Goal: Task Accomplishment & Management: Use online tool/utility

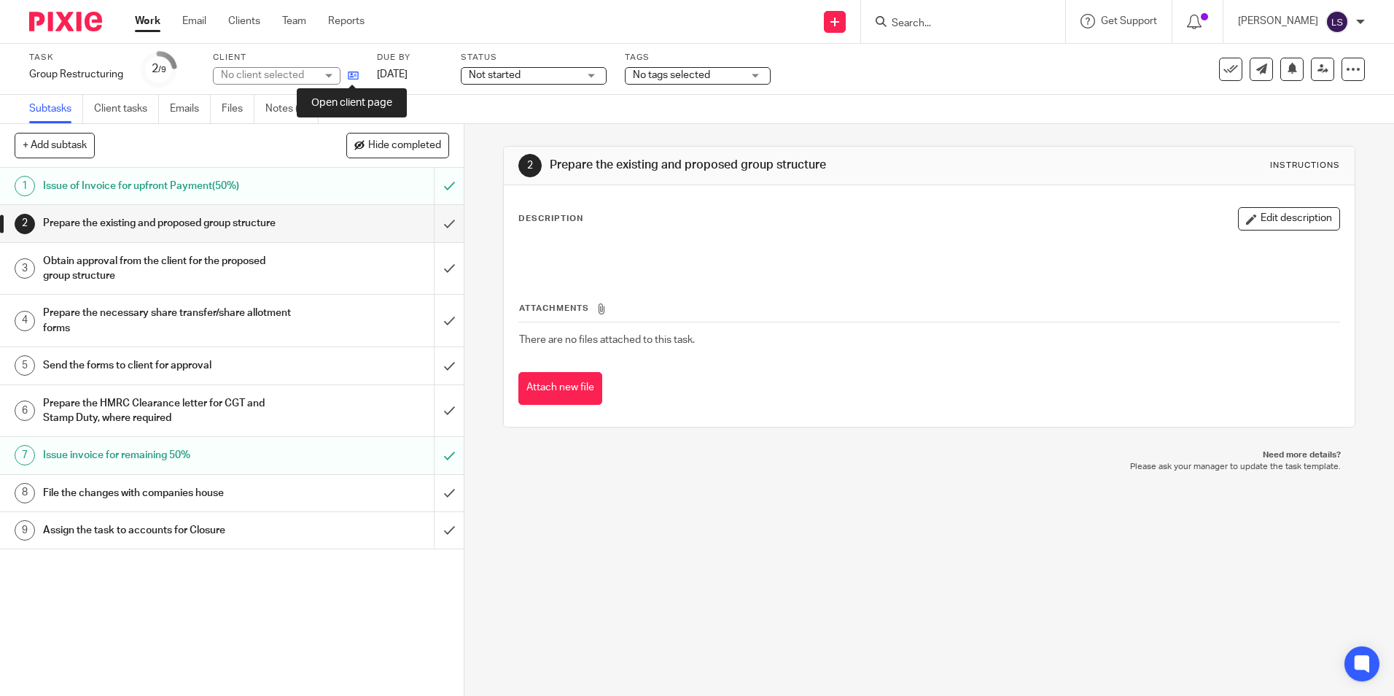
click at [356, 79] on icon at bounding box center [353, 75] width 11 height 11
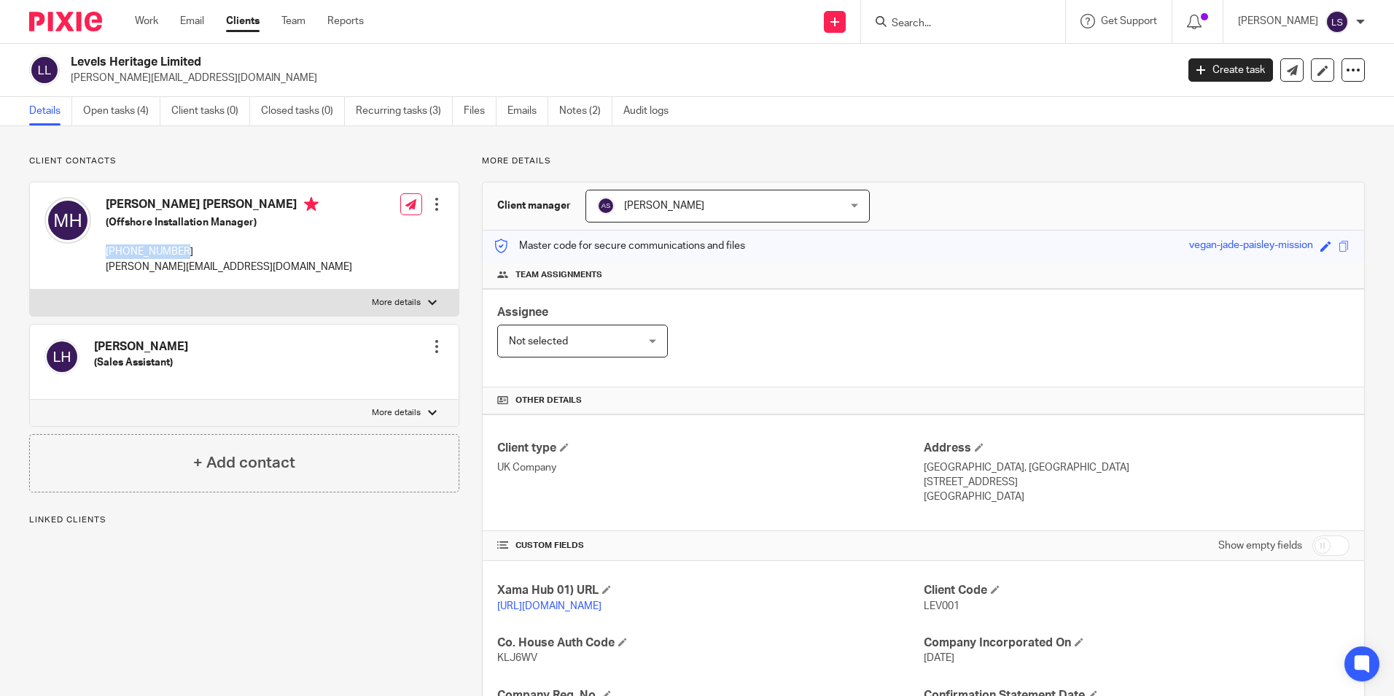
drag, startPoint x: 193, startPoint y: 249, endPoint x: 107, endPoint y: 251, distance: 85.3
click at [107, 251] on p "[PHONE_NUMBER]" at bounding box center [229, 251] width 246 height 15
copy p "[PHONE_NUMBER]"
